Goal: Find specific page/section: Find specific page/section

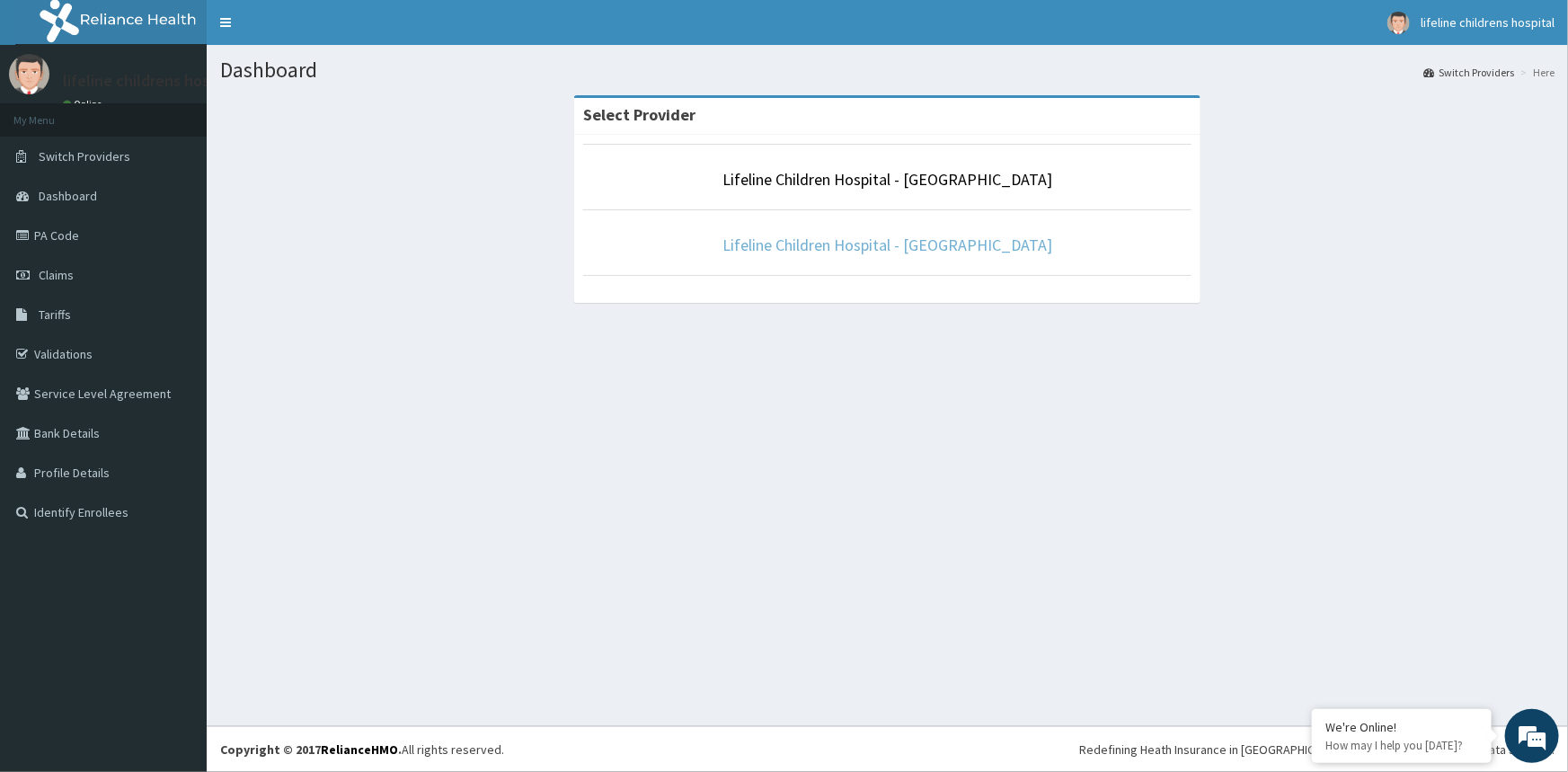
click at [980, 244] on link "Lifeline Children Hospital - [GEOGRAPHIC_DATA]" at bounding box center [887, 245] width 329 height 21
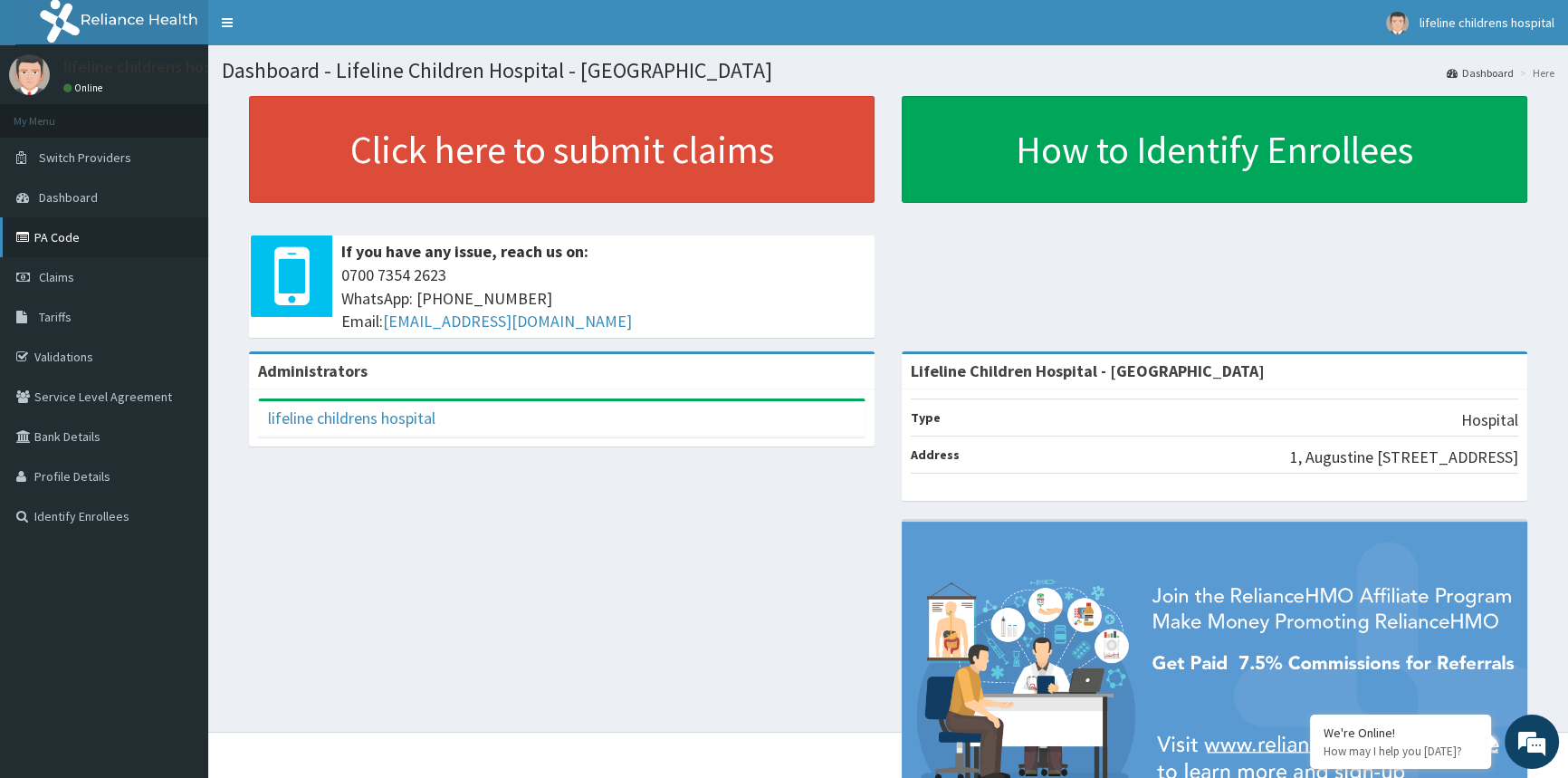
click at [69, 235] on link "PA Code" at bounding box center [104, 237] width 208 height 40
